Goal: Transaction & Acquisition: Purchase product/service

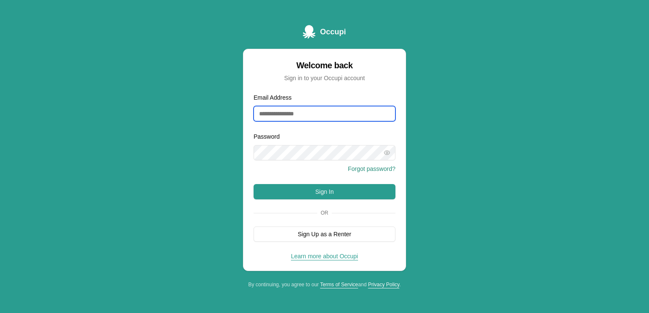
click at [292, 108] on input "Email Address" at bounding box center [324, 113] width 142 height 15
type input "**********"
click at [389, 149] on icon "button" at bounding box center [386, 152] width 7 height 7
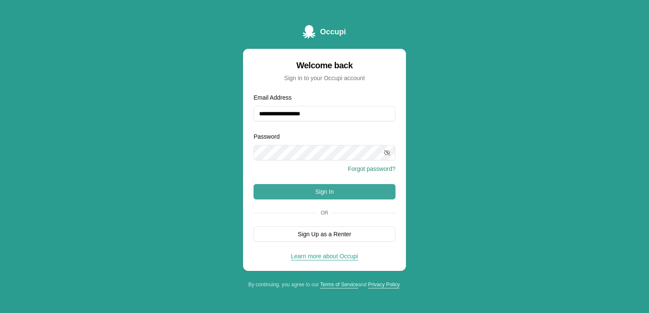
click at [363, 187] on button "Sign In" at bounding box center [324, 191] width 142 height 15
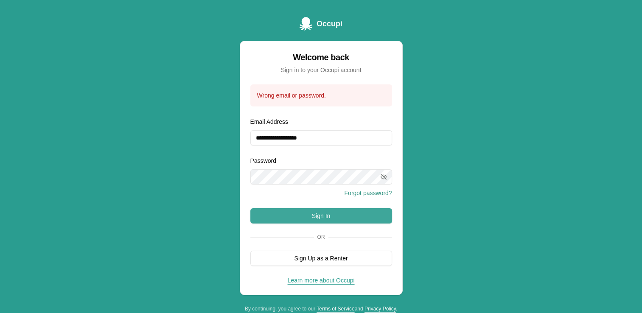
click at [298, 218] on button "Sign In" at bounding box center [322, 215] width 142 height 15
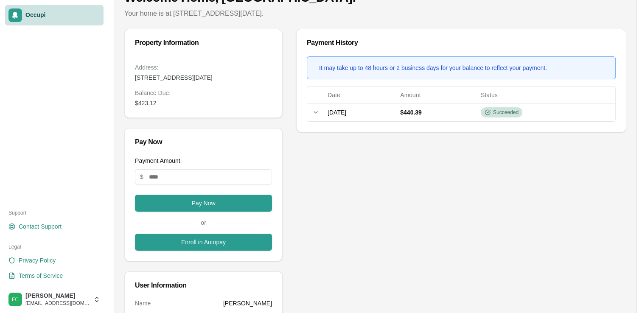
scroll to position [52, 0]
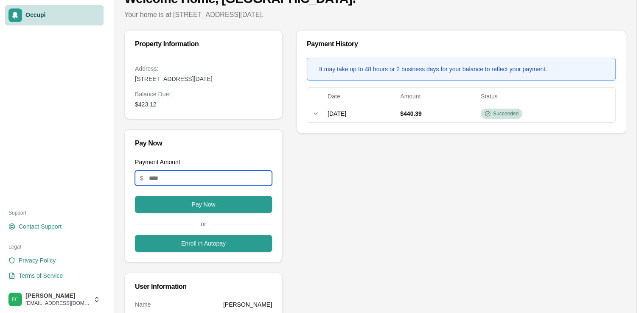
click at [187, 186] on input "Payment Amount" at bounding box center [203, 178] width 137 height 15
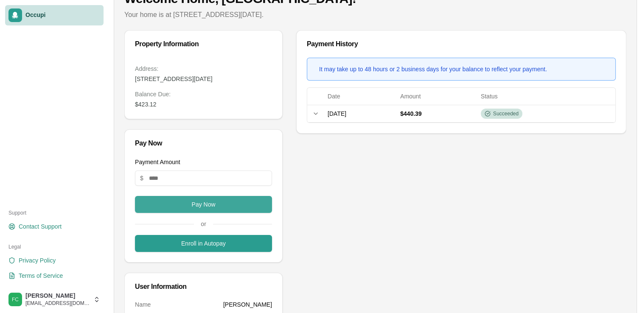
click at [247, 213] on button "Pay Now" at bounding box center [203, 204] width 137 height 17
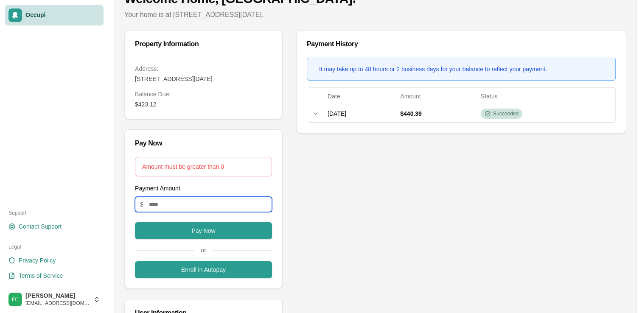
click at [224, 212] on input "Payment Amount" at bounding box center [203, 204] width 137 height 15
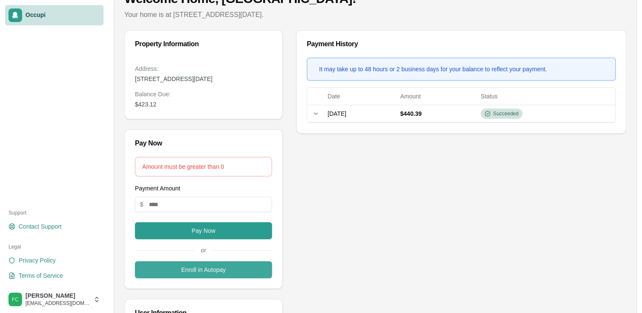
click at [208, 279] on button "Enroll in Autopay" at bounding box center [203, 270] width 137 height 17
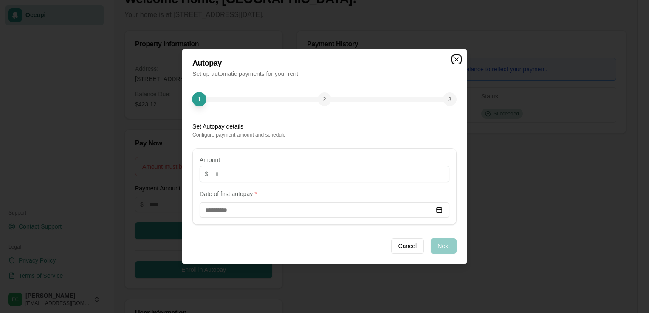
click at [456, 57] on icon "button" at bounding box center [456, 59] width 7 height 7
click at [455, 60] on icon "button" at bounding box center [456, 59] width 7 height 7
click at [405, 249] on button "Cancel" at bounding box center [407, 246] width 33 height 15
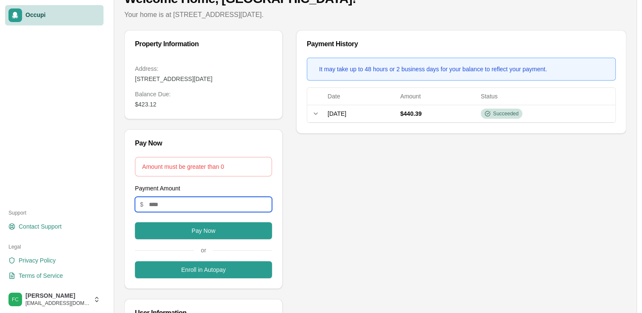
click at [177, 210] on input "Payment Amount" at bounding box center [203, 204] width 137 height 15
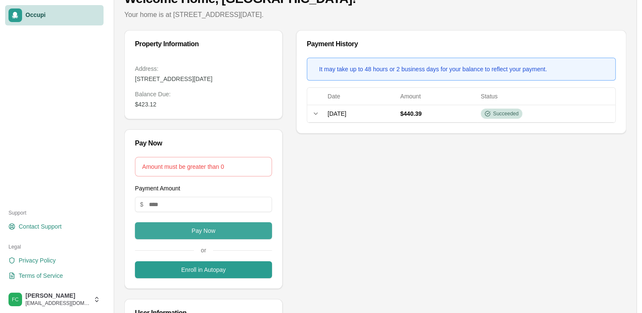
click at [179, 239] on button "Pay Now" at bounding box center [203, 230] width 137 height 17
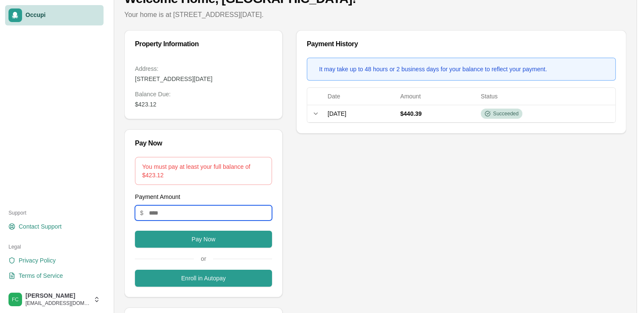
drag, startPoint x: 165, startPoint y: 222, endPoint x: 138, endPoint y: 220, distance: 26.8
click at [138, 220] on input "***" at bounding box center [203, 213] width 137 height 15
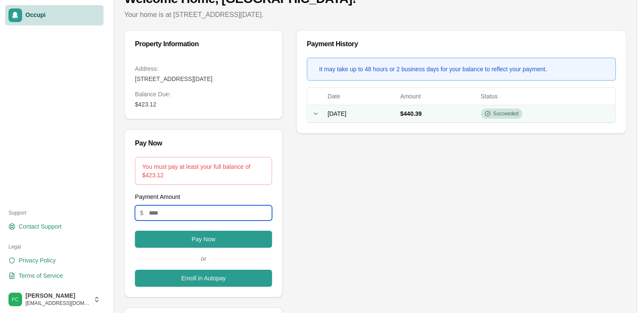
type input "******"
click at [315, 112] on icon at bounding box center [316, 113] width 7 height 7
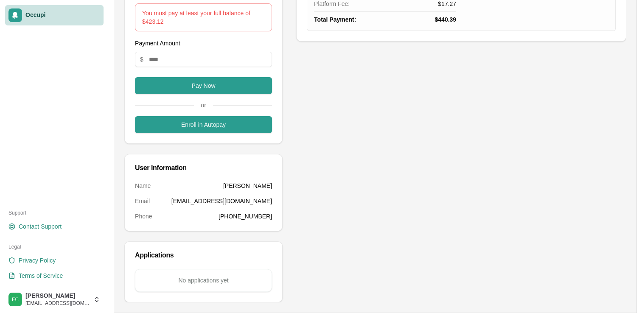
scroll to position [180, 0]
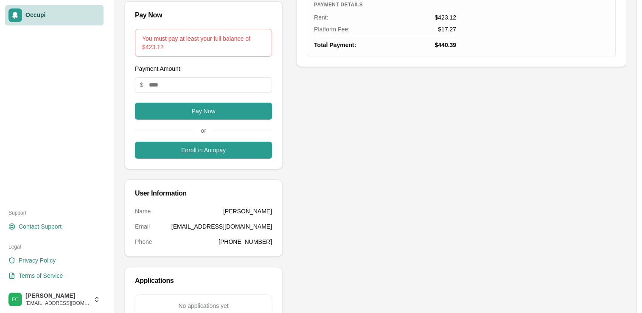
drag, startPoint x: 615, startPoint y: 183, endPoint x: 591, endPoint y: 145, distance: 44.3
click at [591, 145] on div "Payment History It may take up to 48 hours or 2 business days for your balance …" at bounding box center [461, 115] width 330 height 426
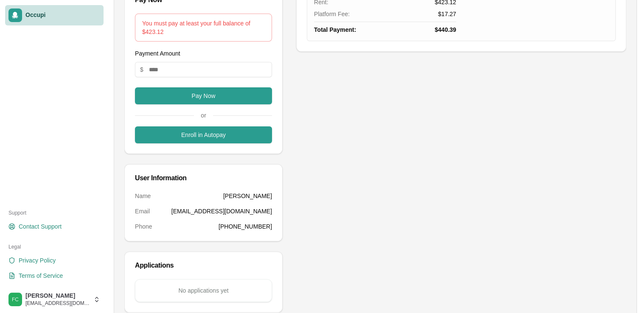
scroll to position [212, 0]
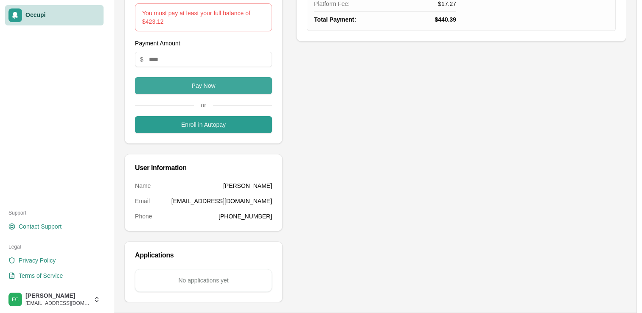
click at [243, 84] on button "Pay Now" at bounding box center [203, 85] width 137 height 17
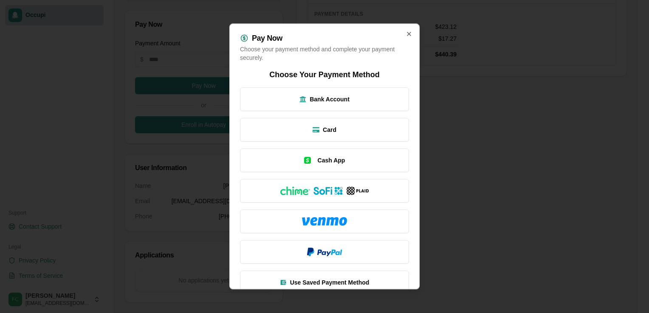
scroll to position [15, 0]
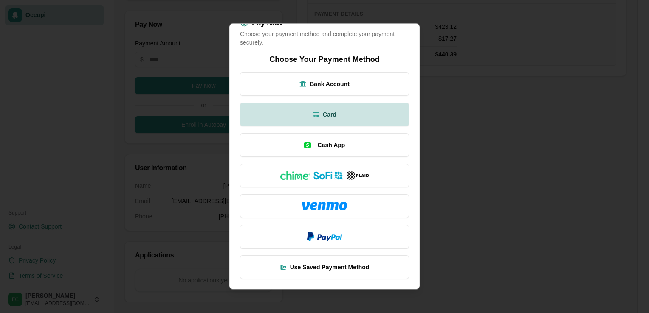
click at [353, 112] on button "Card" at bounding box center [324, 115] width 169 height 24
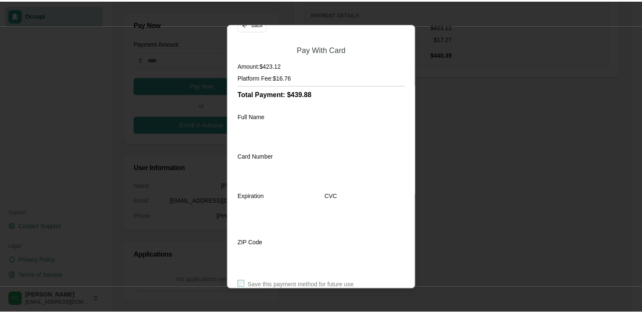
scroll to position [0, 0]
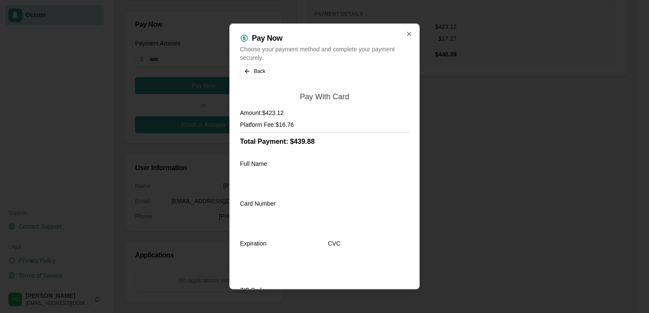
click at [405, 30] on div "Pay Now Choose your payment method and complete your payment securely. Back Pay…" at bounding box center [324, 156] width 190 height 266
click at [405, 37] on icon "button" at bounding box center [408, 34] width 7 height 7
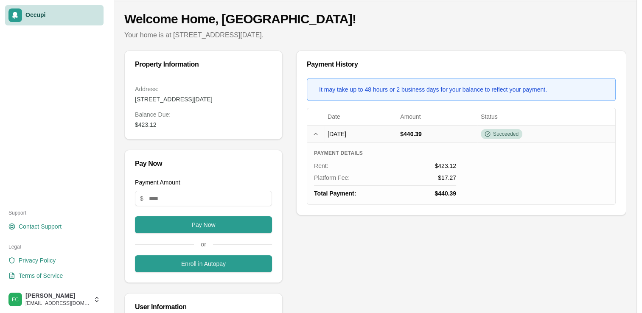
scroll to position [21, 0]
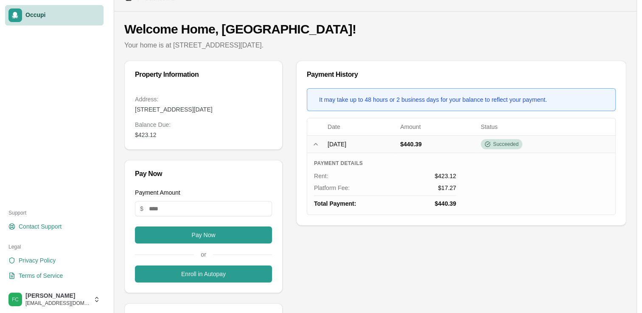
click at [228, 14] on main "Welcome Home, [GEOGRAPHIC_DATA]! Your home is at [STREET_ADDRESS][DATE]. Proper…" at bounding box center [375, 236] width 523 height 451
